Goal: Transaction & Acquisition: Download file/media

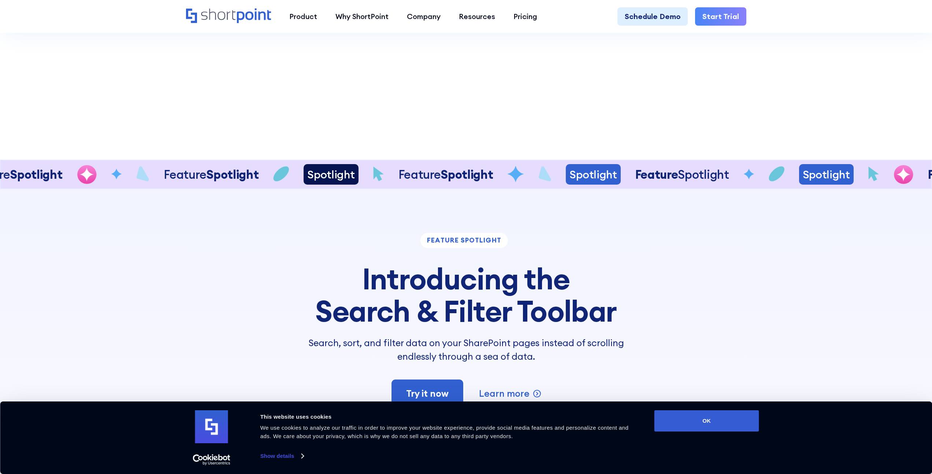
scroll to position [1805, 0]
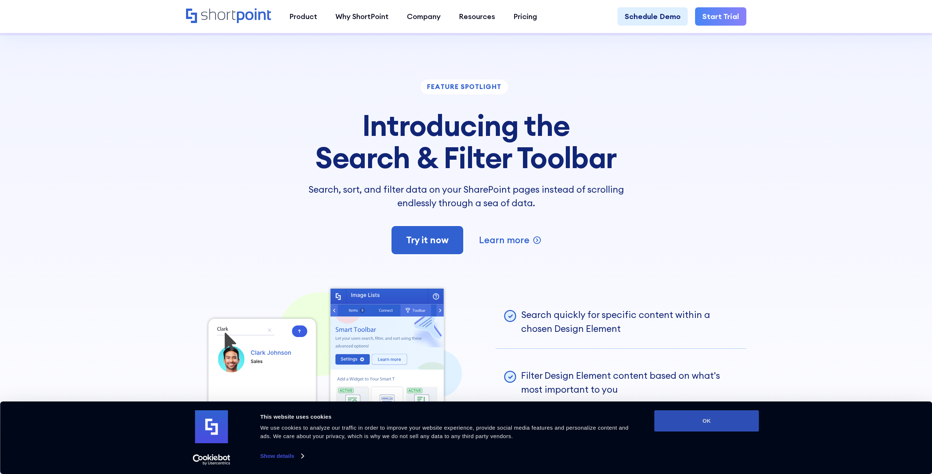
click at [689, 419] on button "OK" at bounding box center [707, 420] width 105 height 21
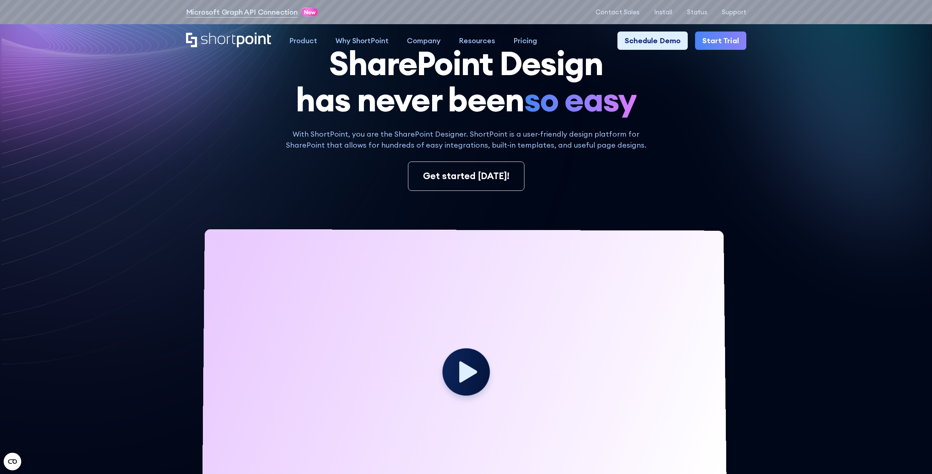
scroll to position [0, 0]
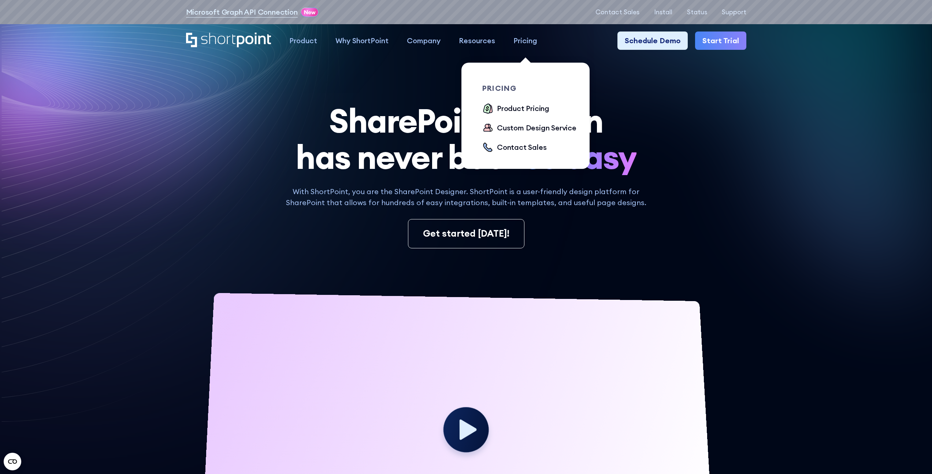
click at [528, 40] on div "Pricing" at bounding box center [526, 40] width 24 height 11
click at [539, 104] on div "Product Pricing" at bounding box center [523, 108] width 52 height 11
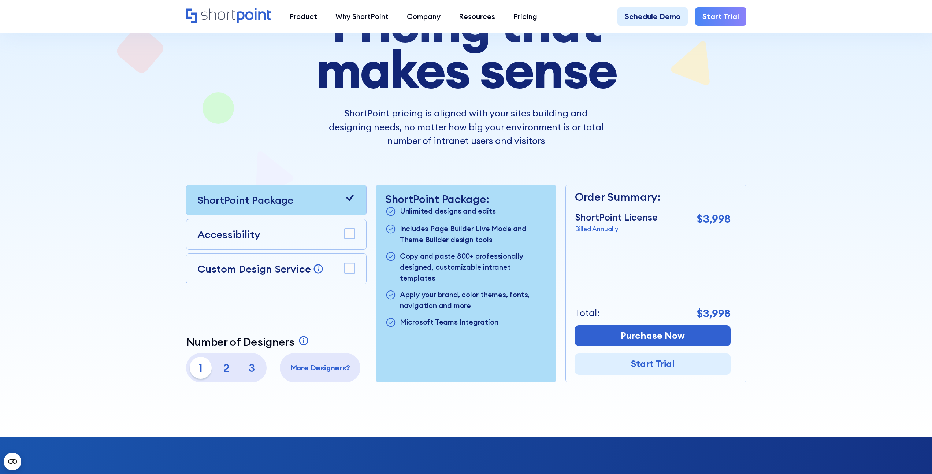
scroll to position [111, 0]
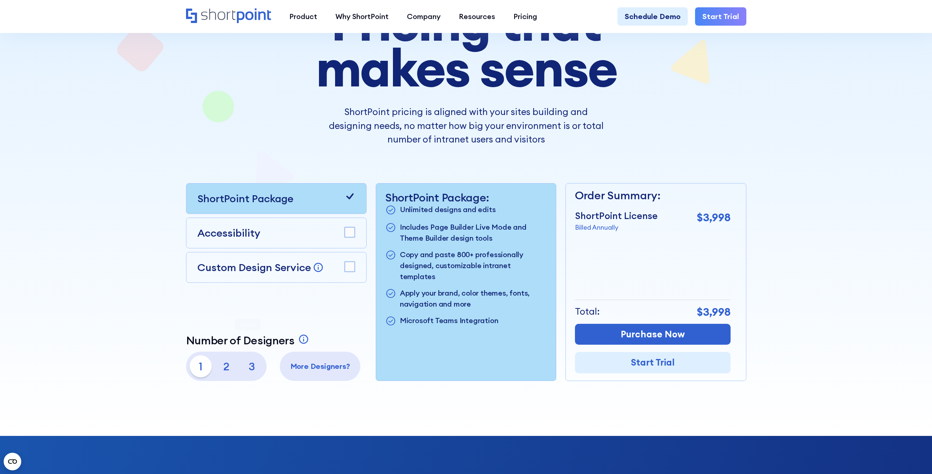
click at [229, 368] on p "2" at bounding box center [226, 366] width 22 height 22
click at [207, 369] on p "1" at bounding box center [201, 366] width 22 height 22
click at [225, 371] on p "2" at bounding box center [226, 366] width 22 height 22
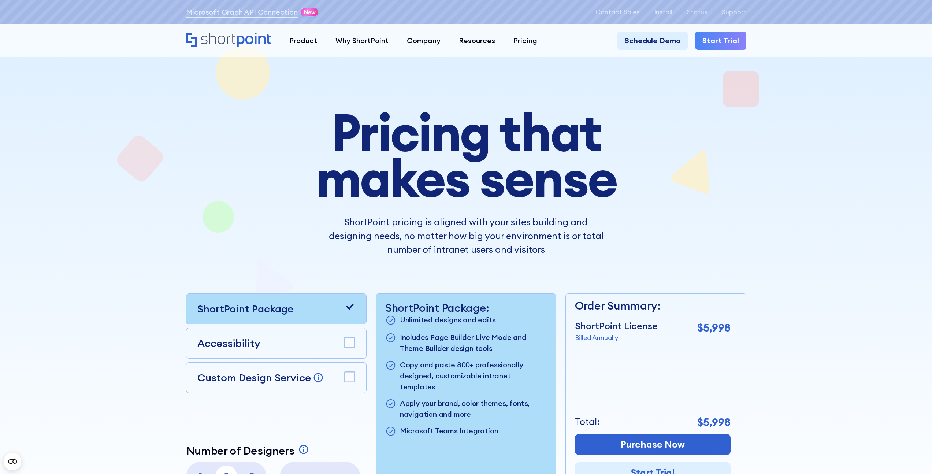
scroll to position [0, 0]
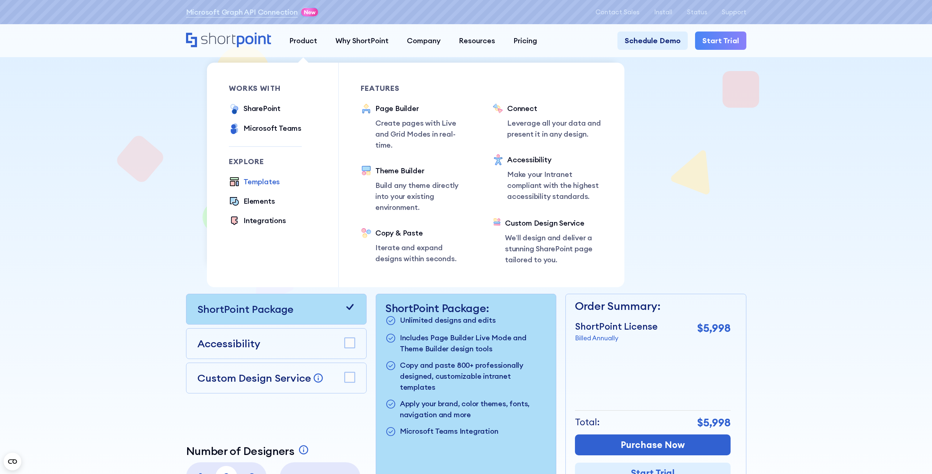
click at [265, 184] on div "Templates" at bounding box center [262, 181] width 36 height 11
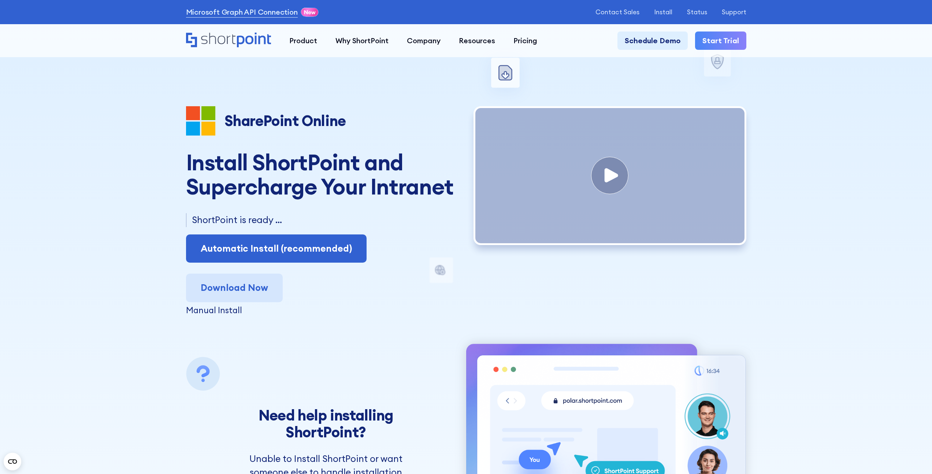
click at [240, 290] on link "Download Now" at bounding box center [234, 288] width 97 height 29
